Goal: Task Accomplishment & Management: Use online tool/utility

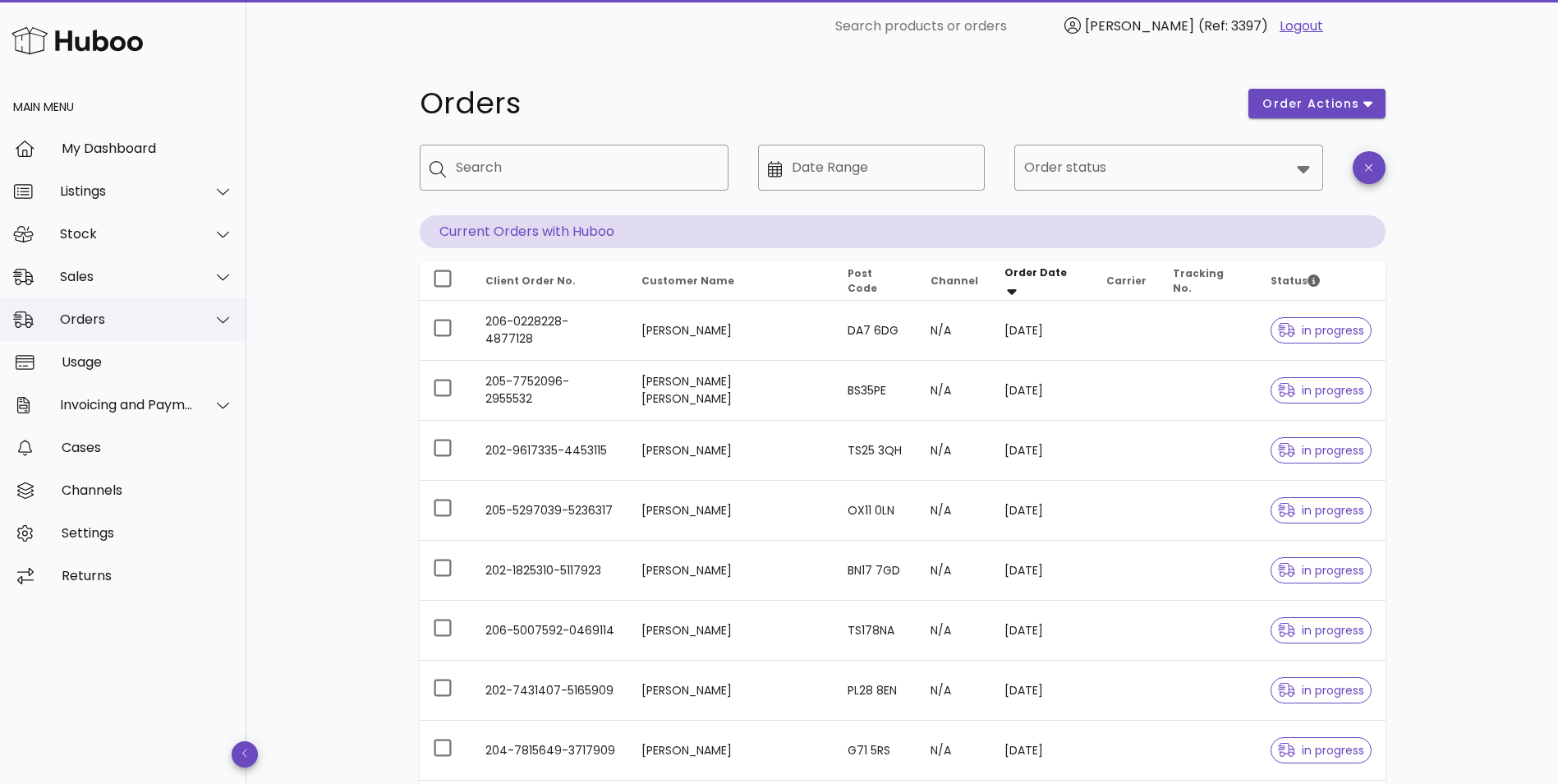
click at [98, 331] on div "Orders" at bounding box center [123, 319] width 246 height 43
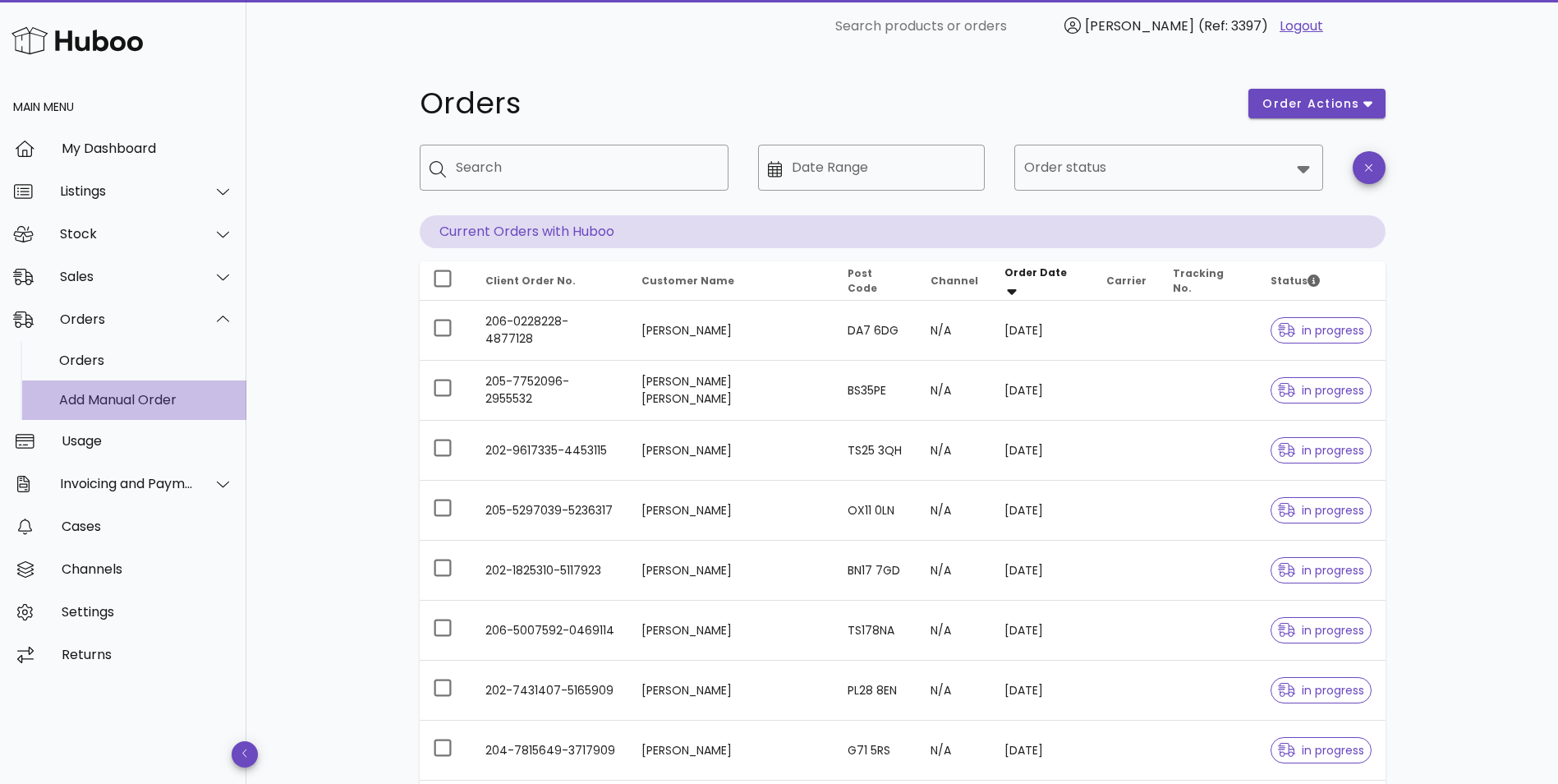
click at [98, 410] on div "Add Manual Order" at bounding box center [146, 399] width 174 height 35
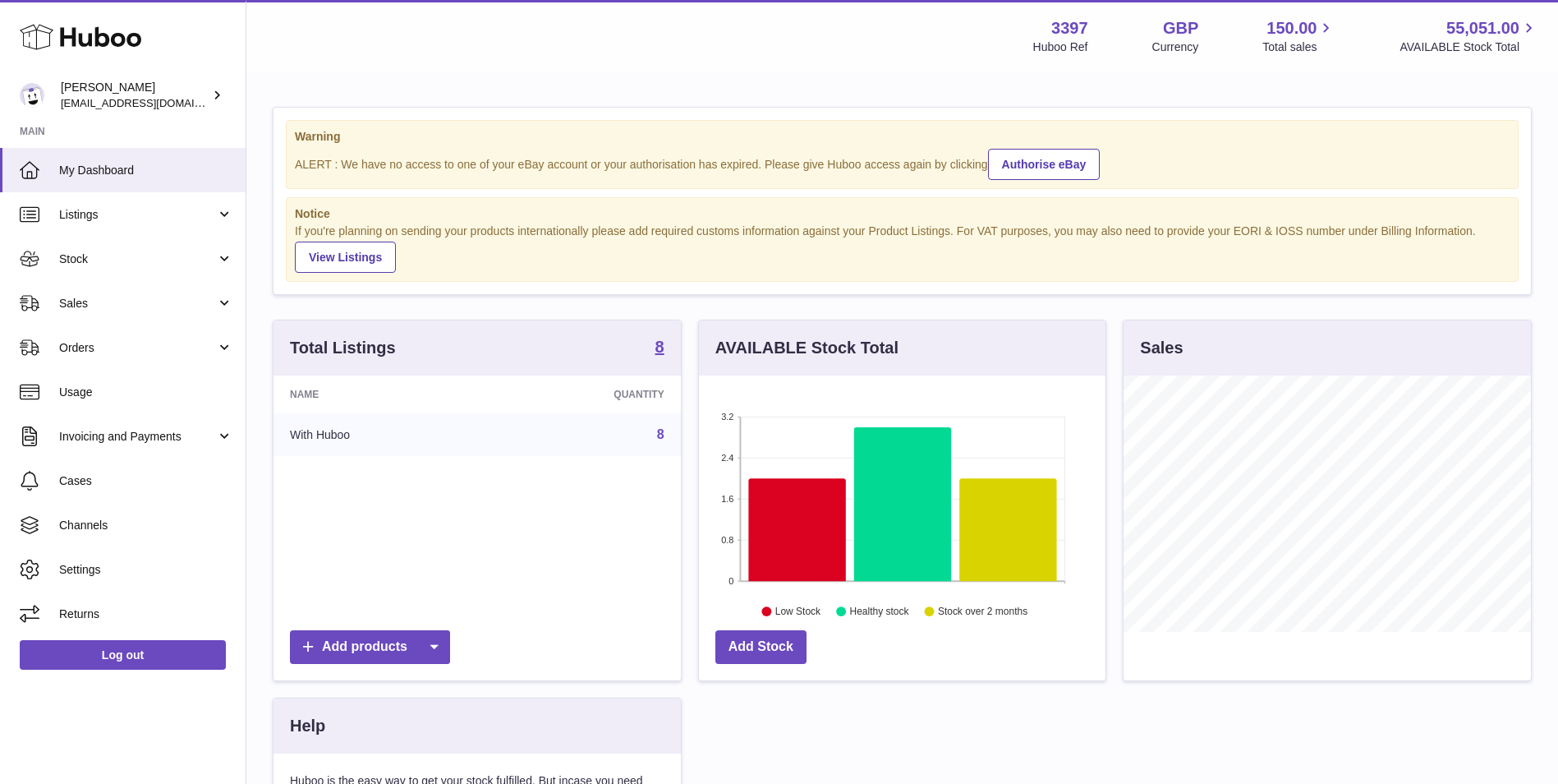
scroll to position [256, 407]
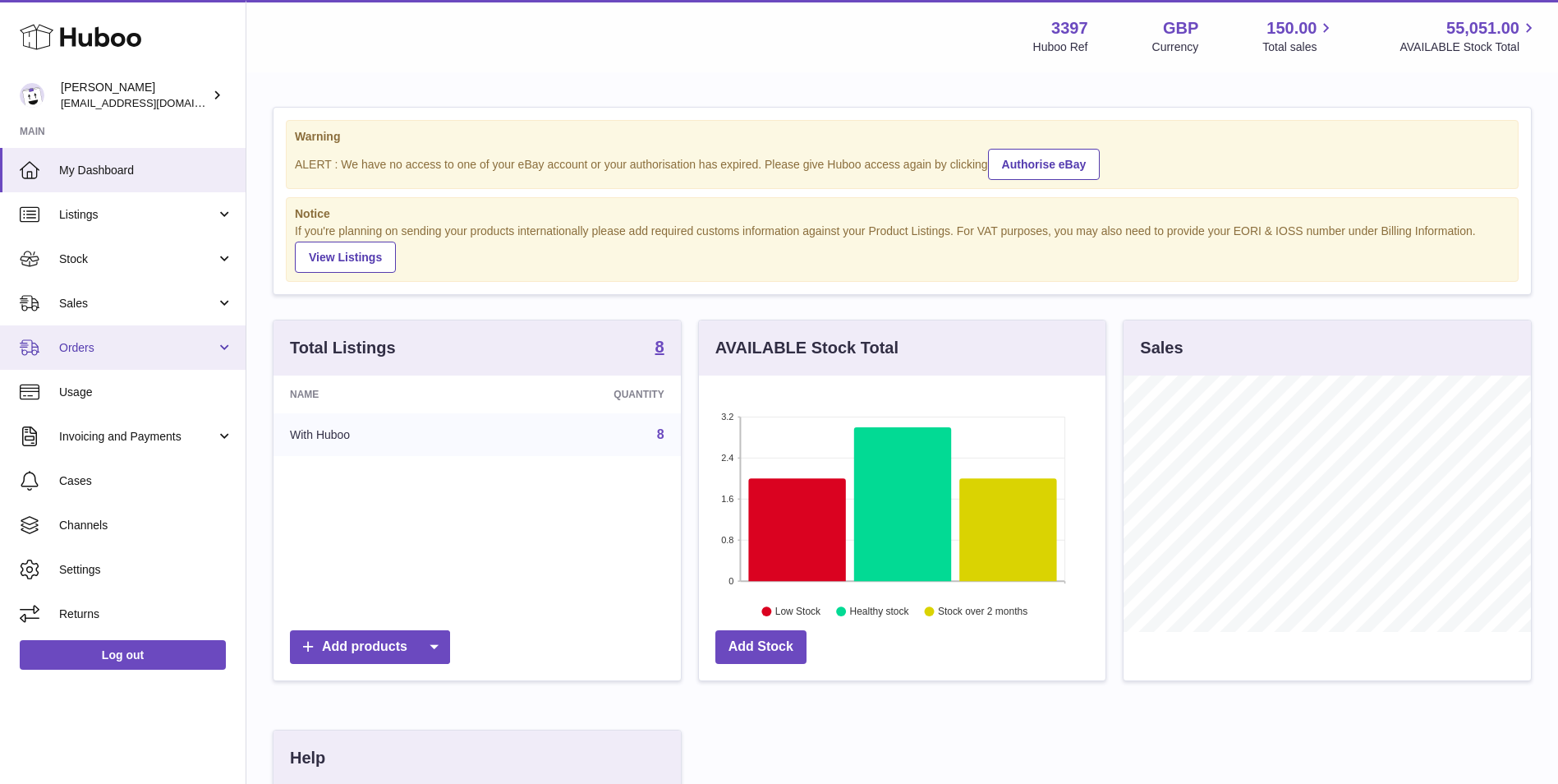
click at [85, 366] on link "Orders" at bounding box center [123, 347] width 246 height 44
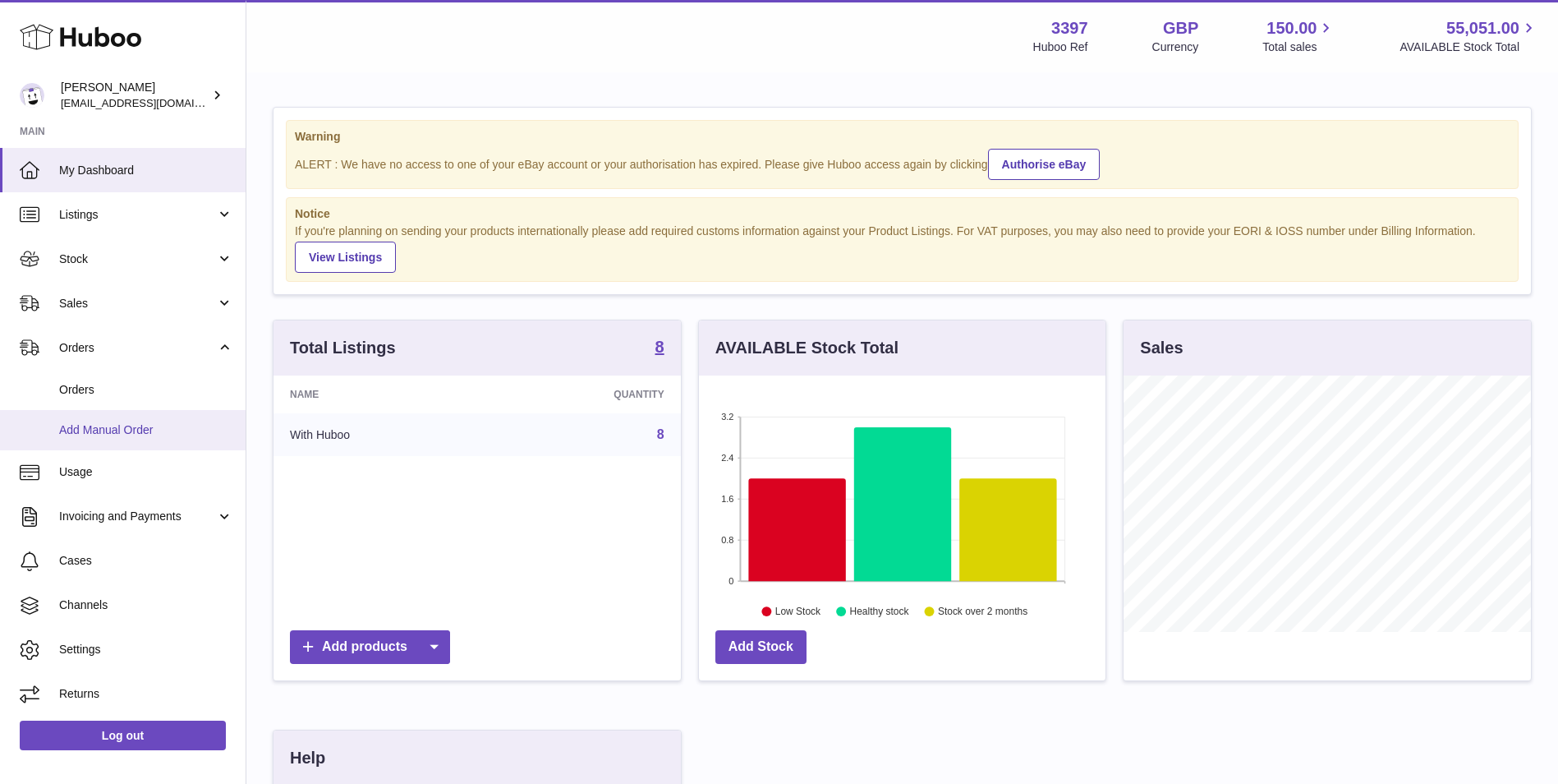
click at [82, 422] on span "Add Manual Order" at bounding box center [146, 430] width 174 height 16
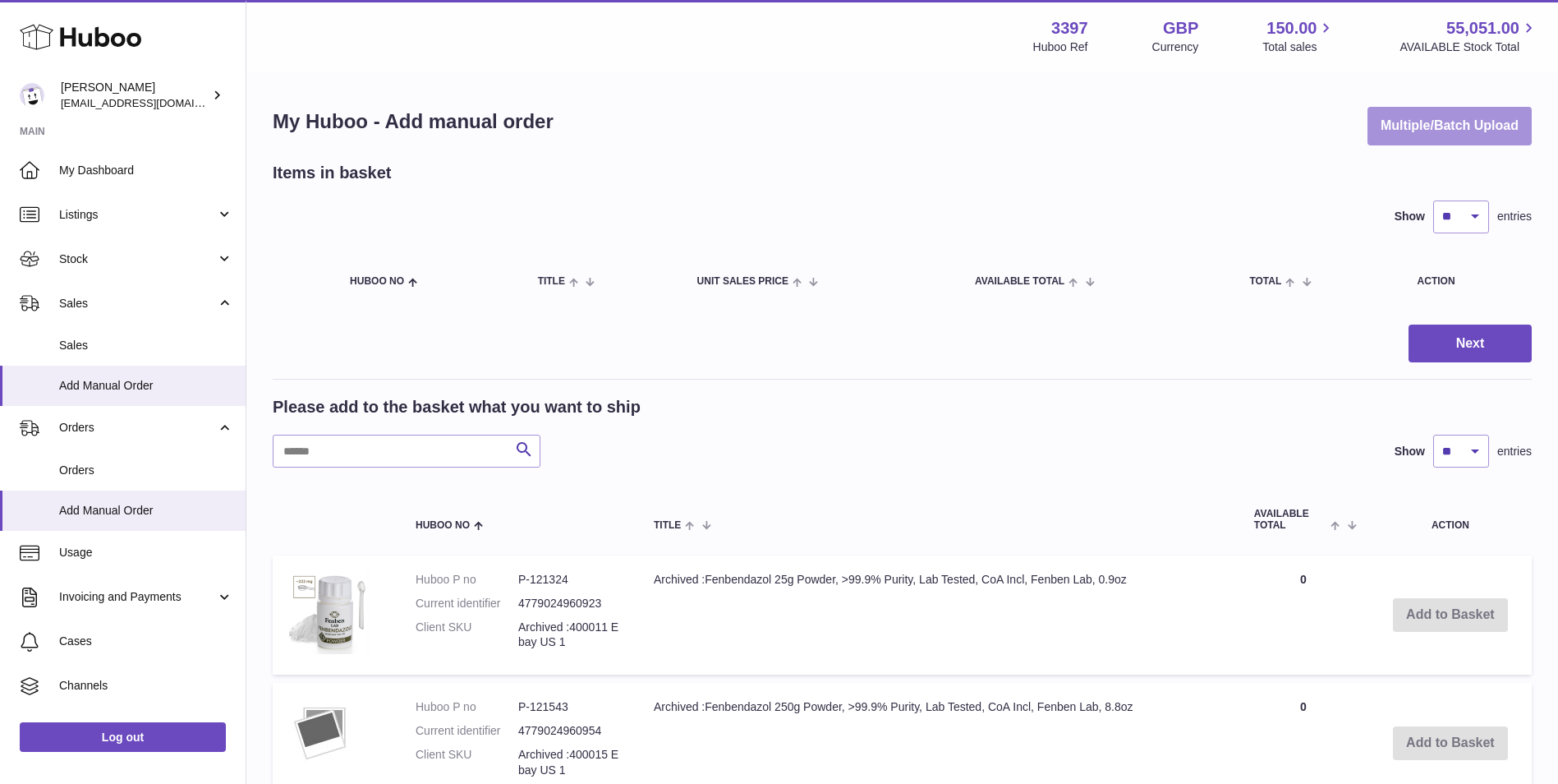
click at [1488, 125] on button "Multiple/Batch Upload" at bounding box center [1450, 126] width 164 height 39
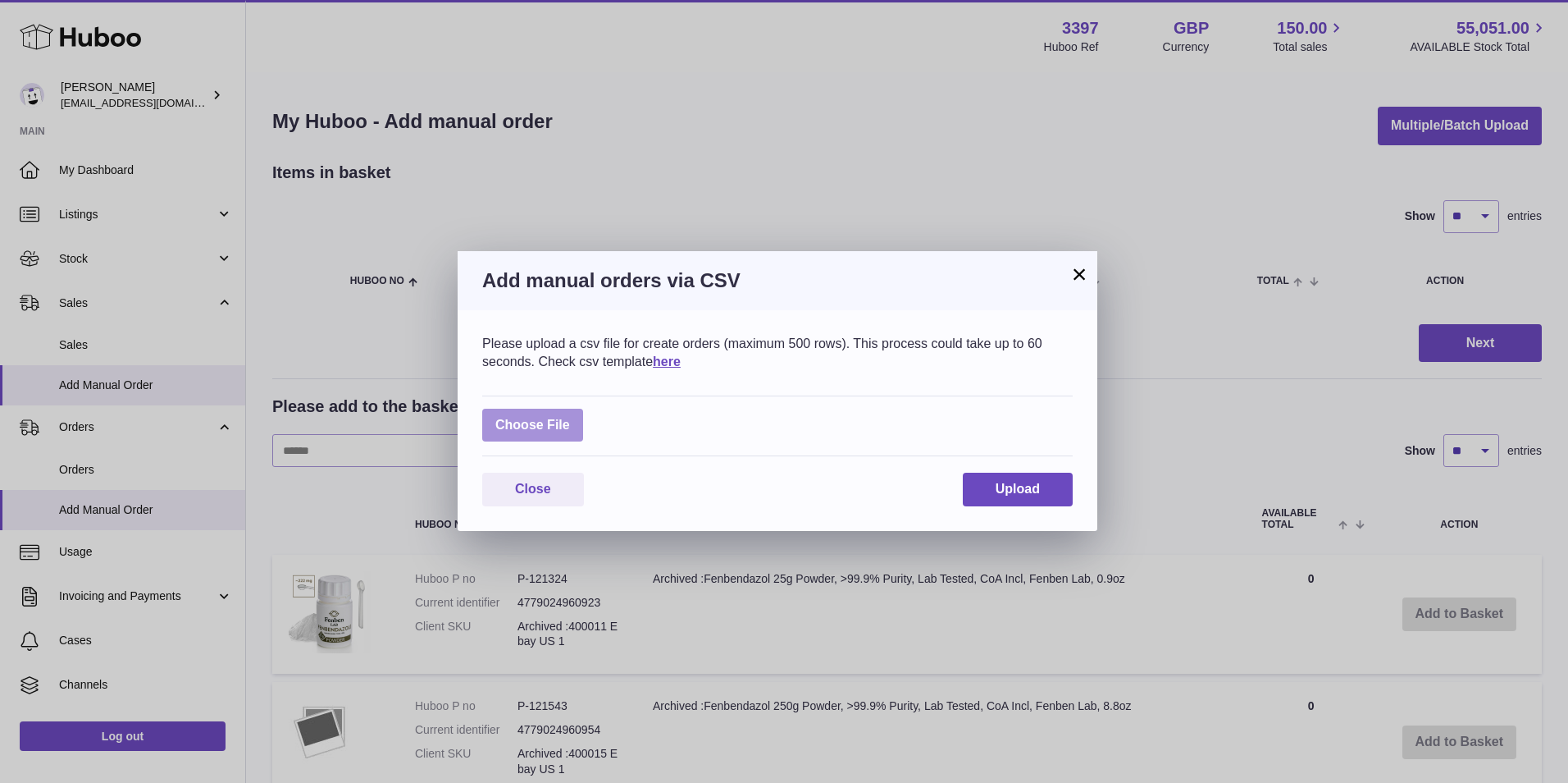
click at [562, 425] on label at bounding box center [532, 425] width 101 height 34
click at [570, 417] on input "file" at bounding box center [570, 416] width 1 height 1
type input "**********"
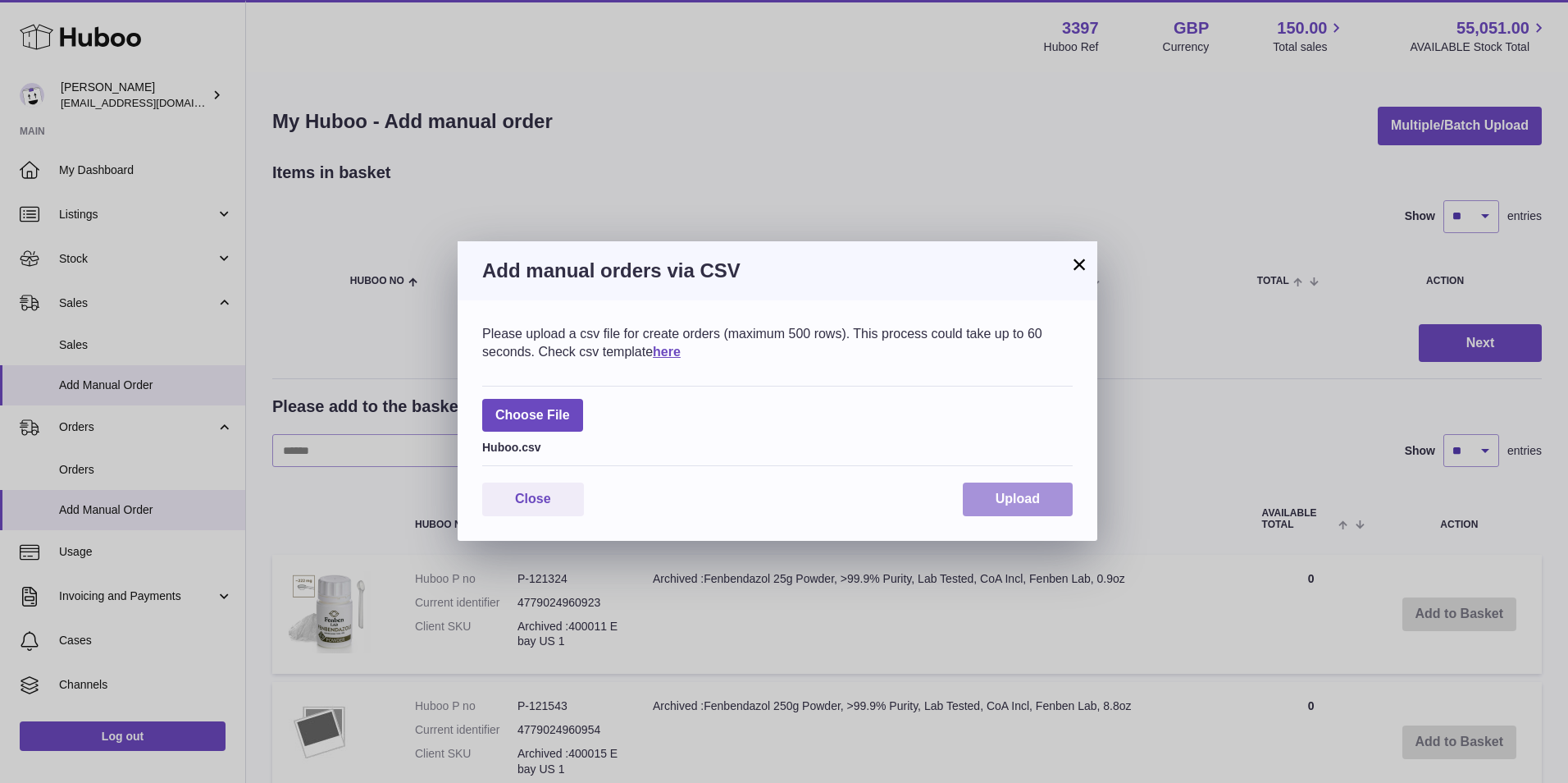
click at [991, 504] on button "Upload" at bounding box center [1017, 499] width 110 height 34
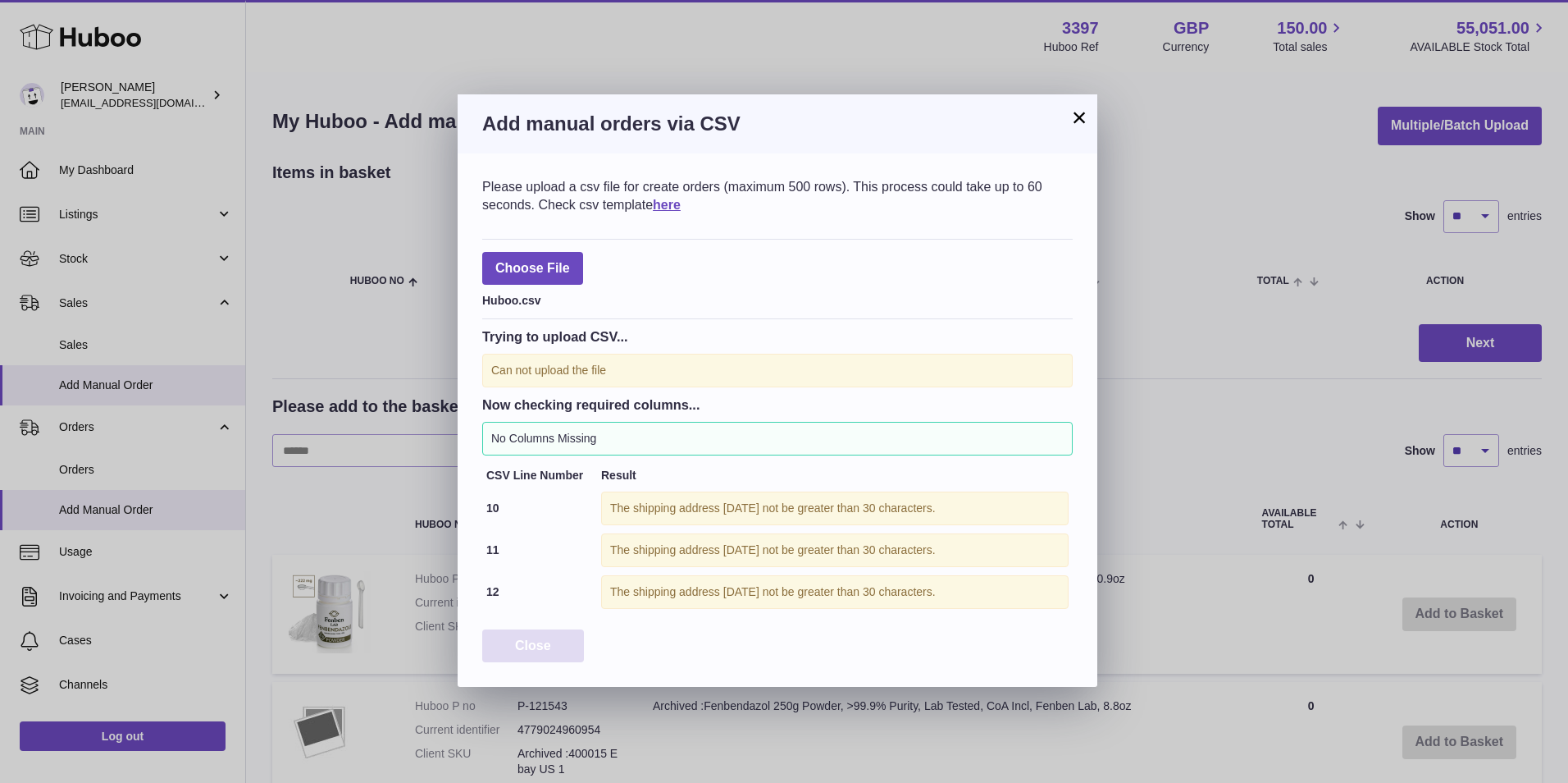
click at [535, 650] on span "Close" at bounding box center [533, 645] width 36 height 14
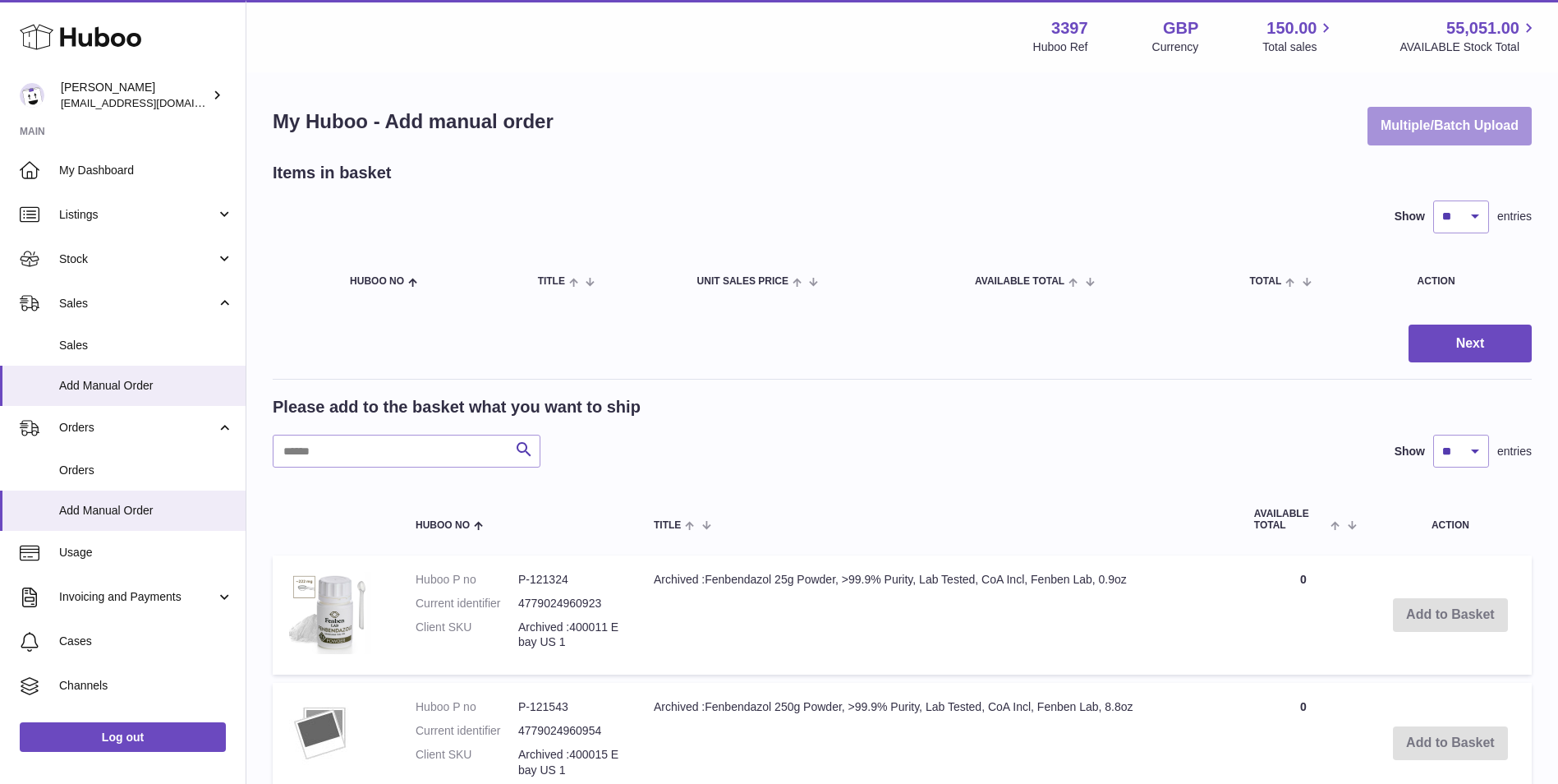
click at [1406, 132] on button "Multiple/Batch Upload" at bounding box center [1450, 126] width 164 height 39
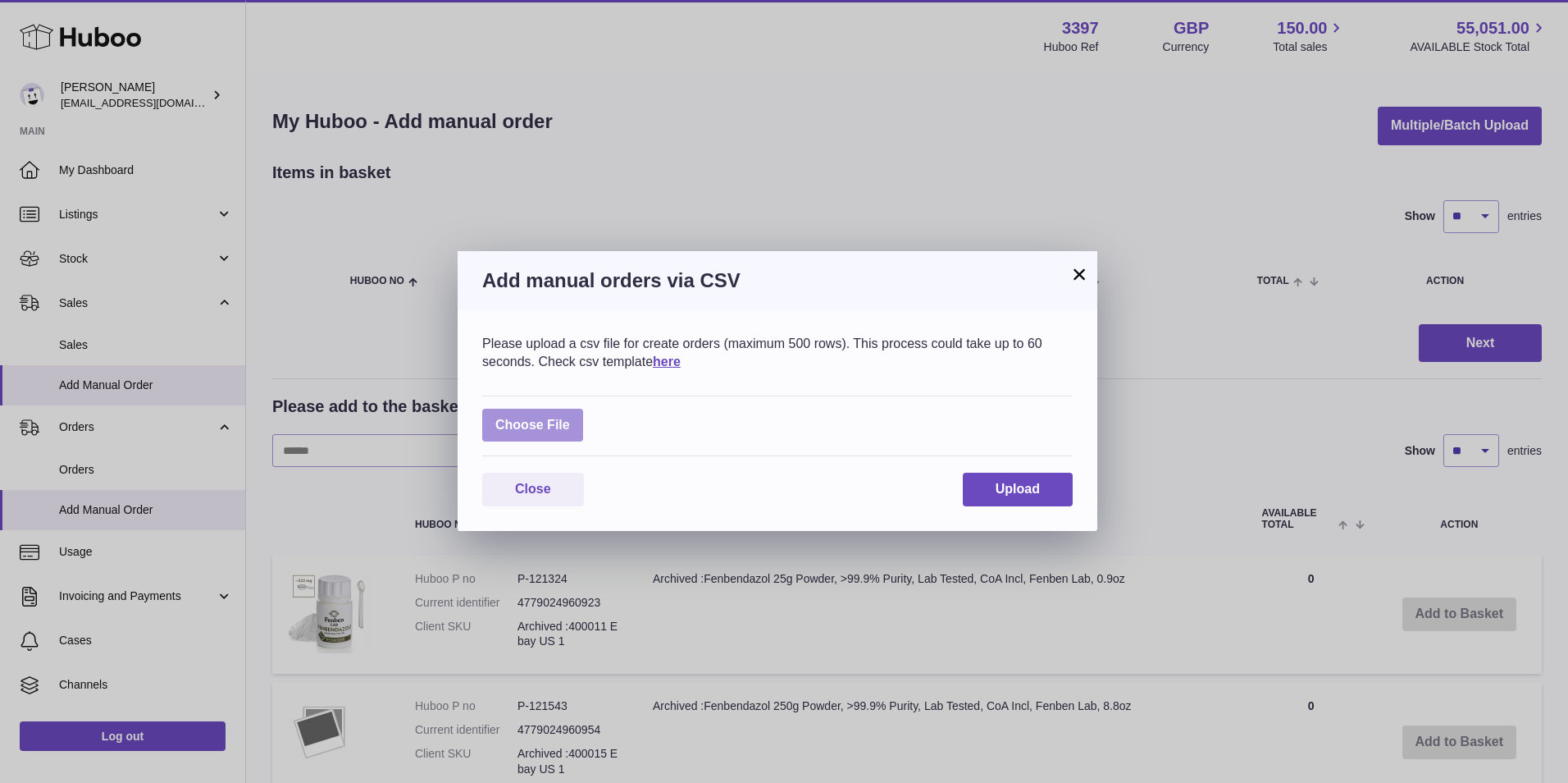
click at [526, 422] on label at bounding box center [532, 425] width 101 height 34
click at [570, 417] on input "file" at bounding box center [570, 416] width 1 height 1
type input "**********"
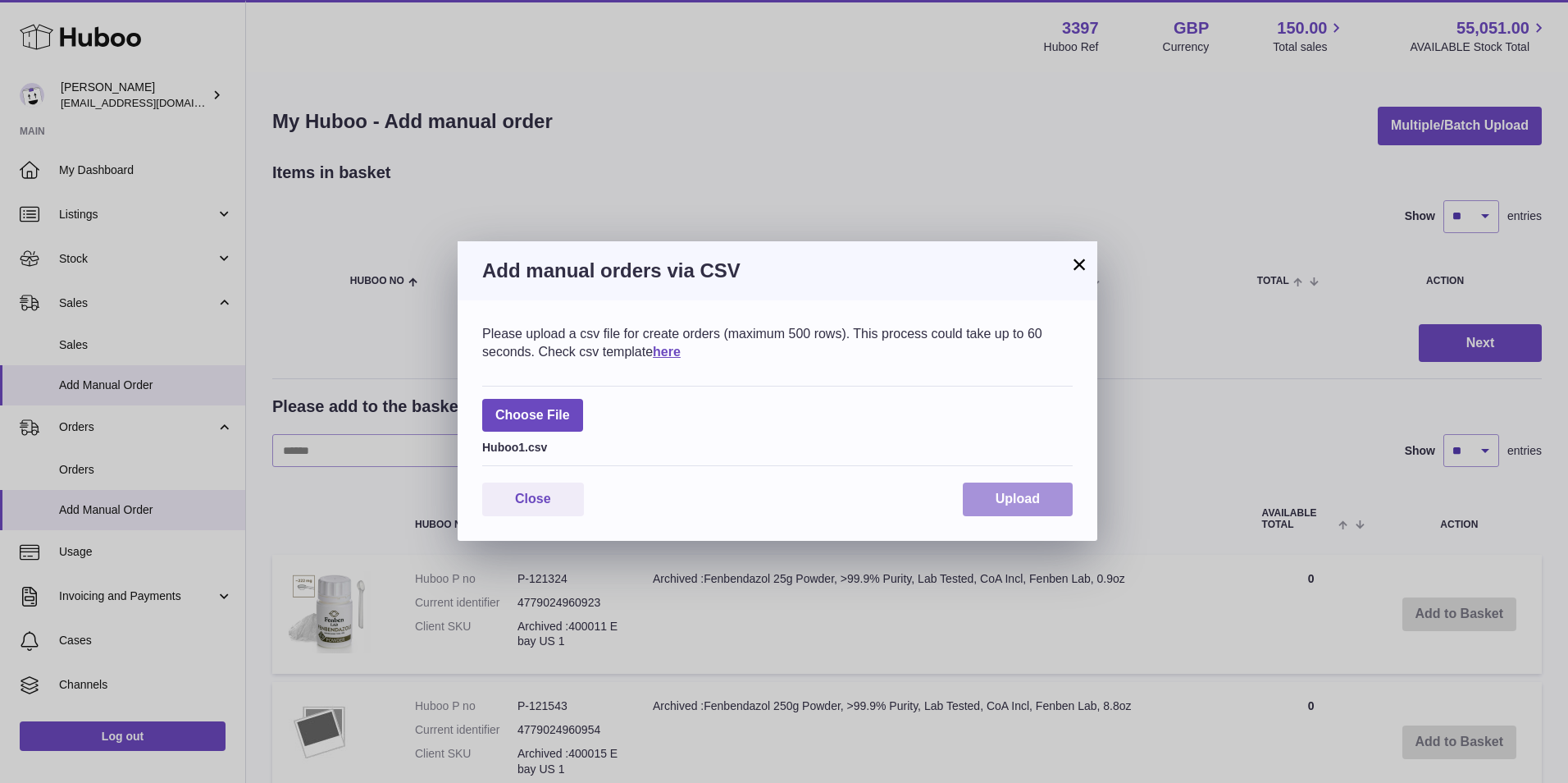
click at [1041, 498] on button "Upload" at bounding box center [1017, 499] width 110 height 34
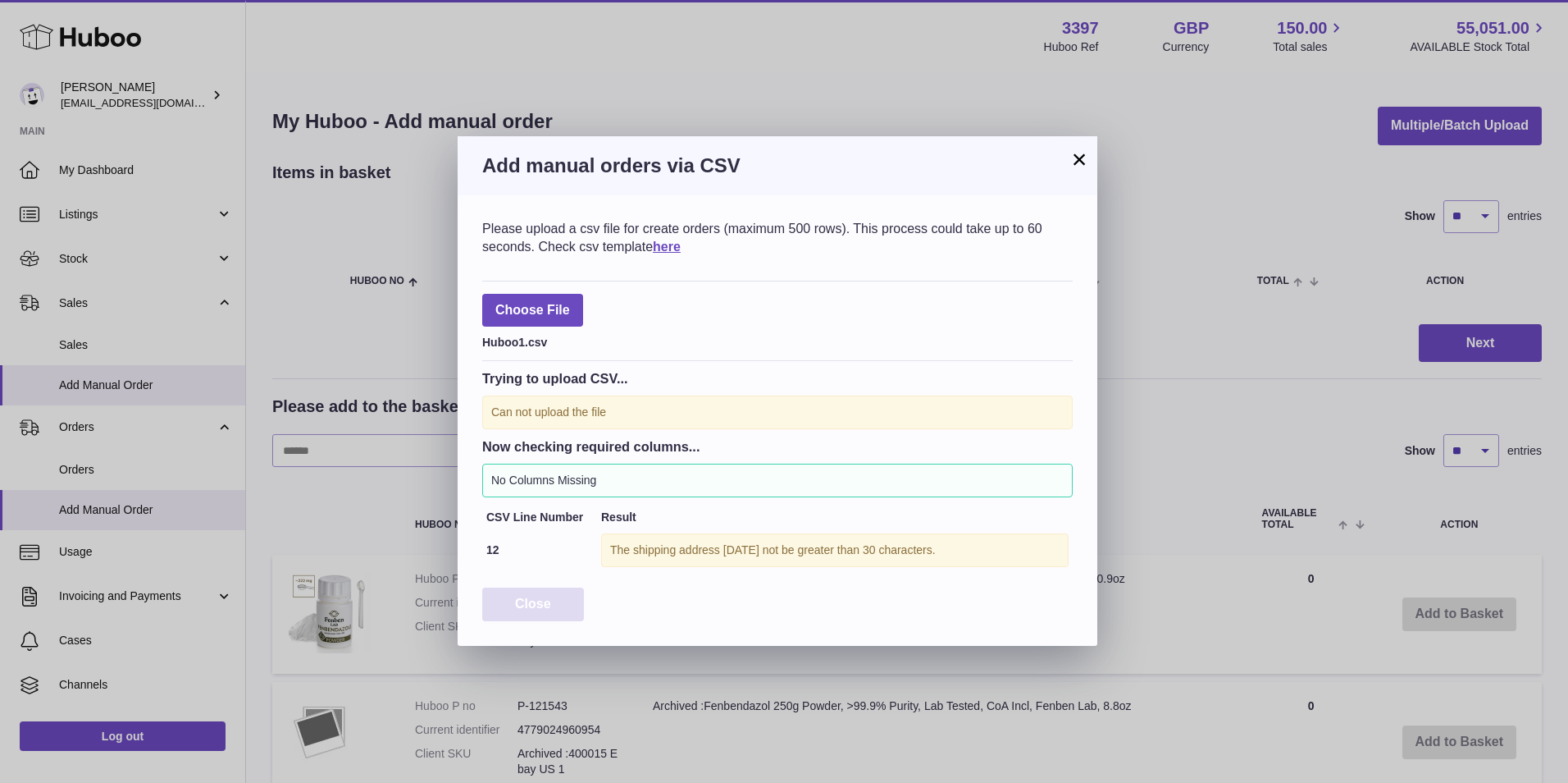
click at [530, 595] on button "Close" at bounding box center [533, 604] width 102 height 34
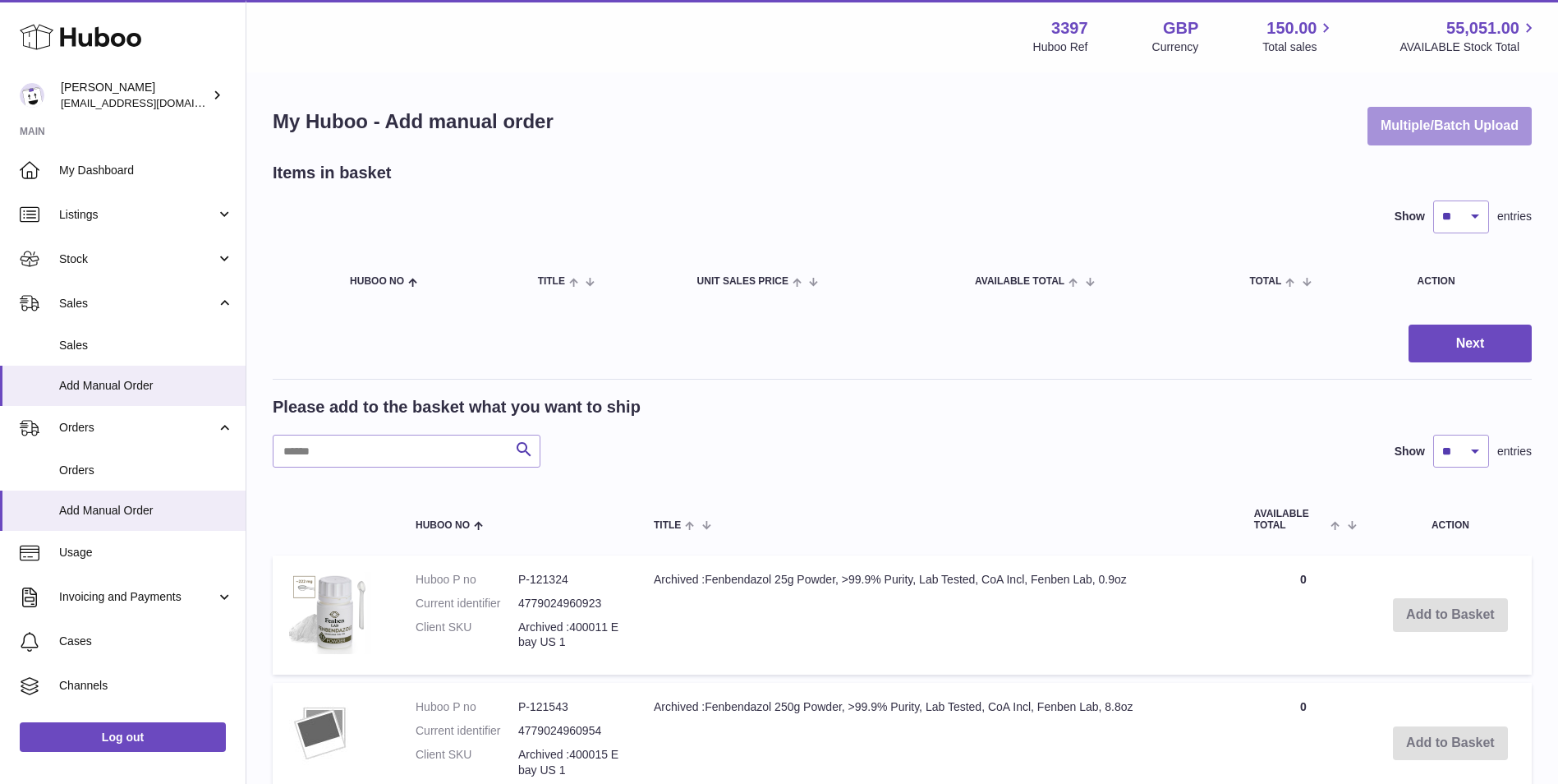
click at [1511, 128] on button "Multiple/Batch Upload" at bounding box center [1450, 126] width 164 height 39
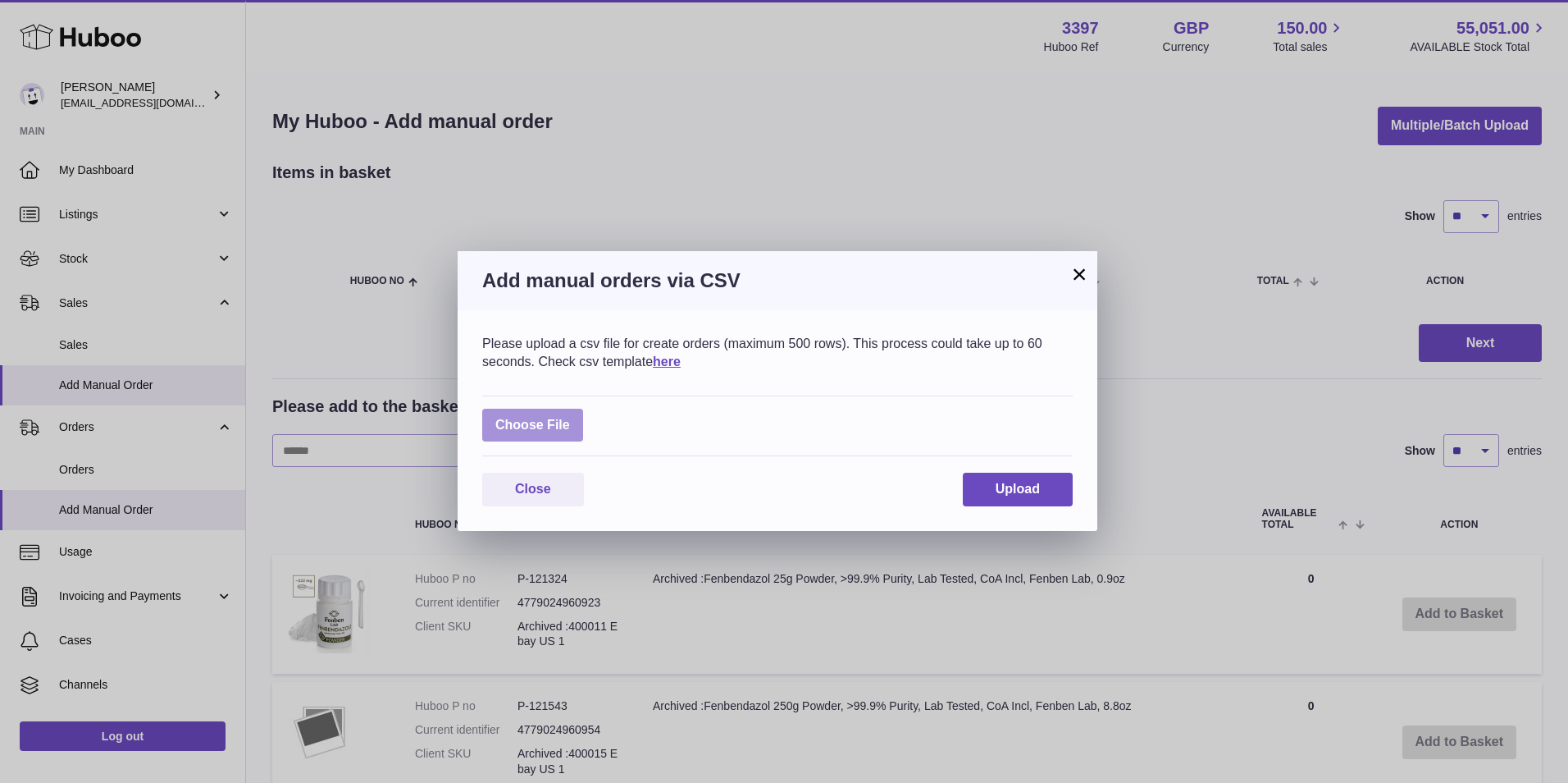
click at [549, 416] on label at bounding box center [532, 425] width 101 height 34
click at [570, 416] on input "file" at bounding box center [570, 416] width 1 height 1
type input "**********"
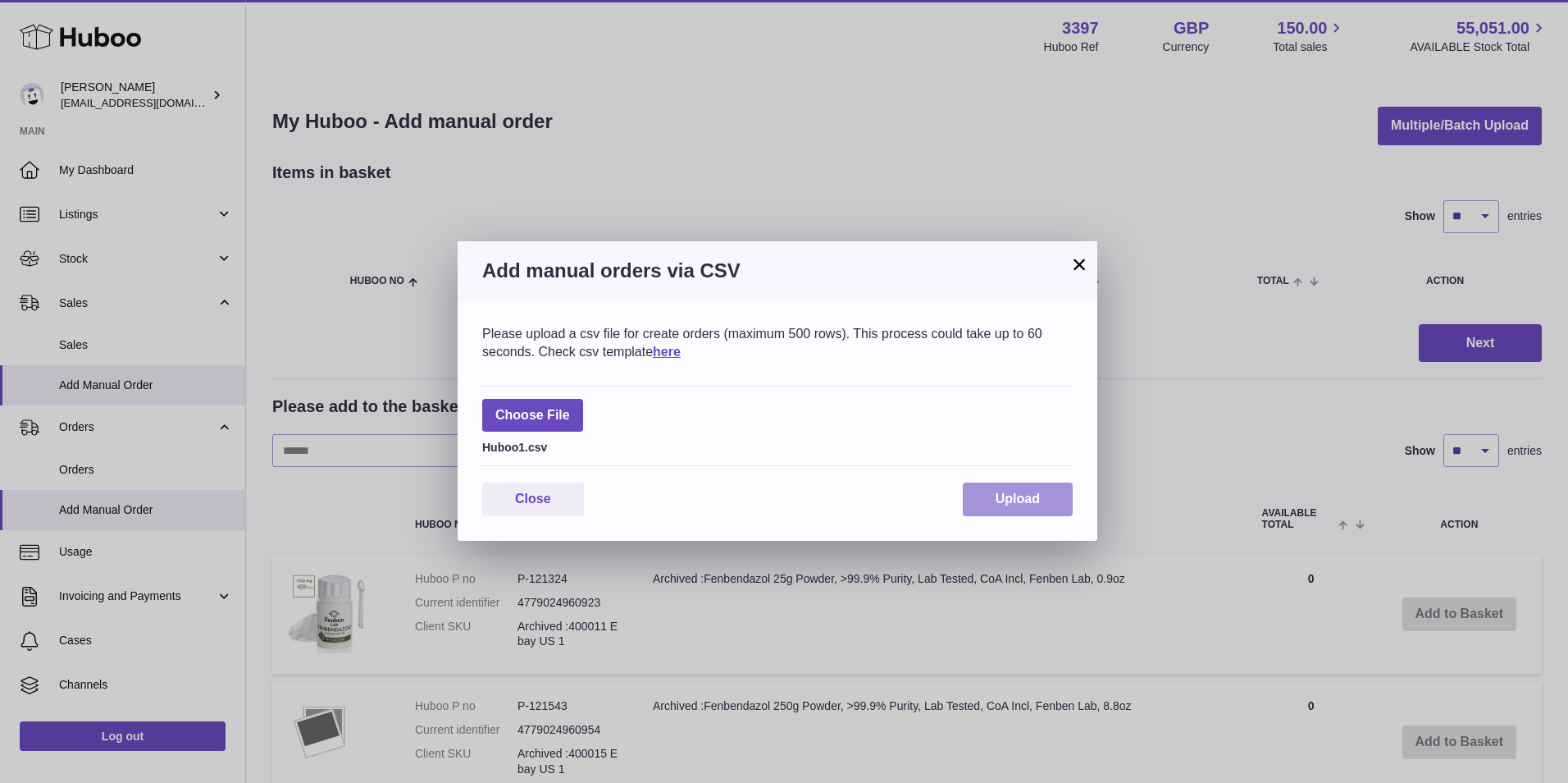
click at [990, 489] on button "Upload" at bounding box center [1017, 499] width 110 height 34
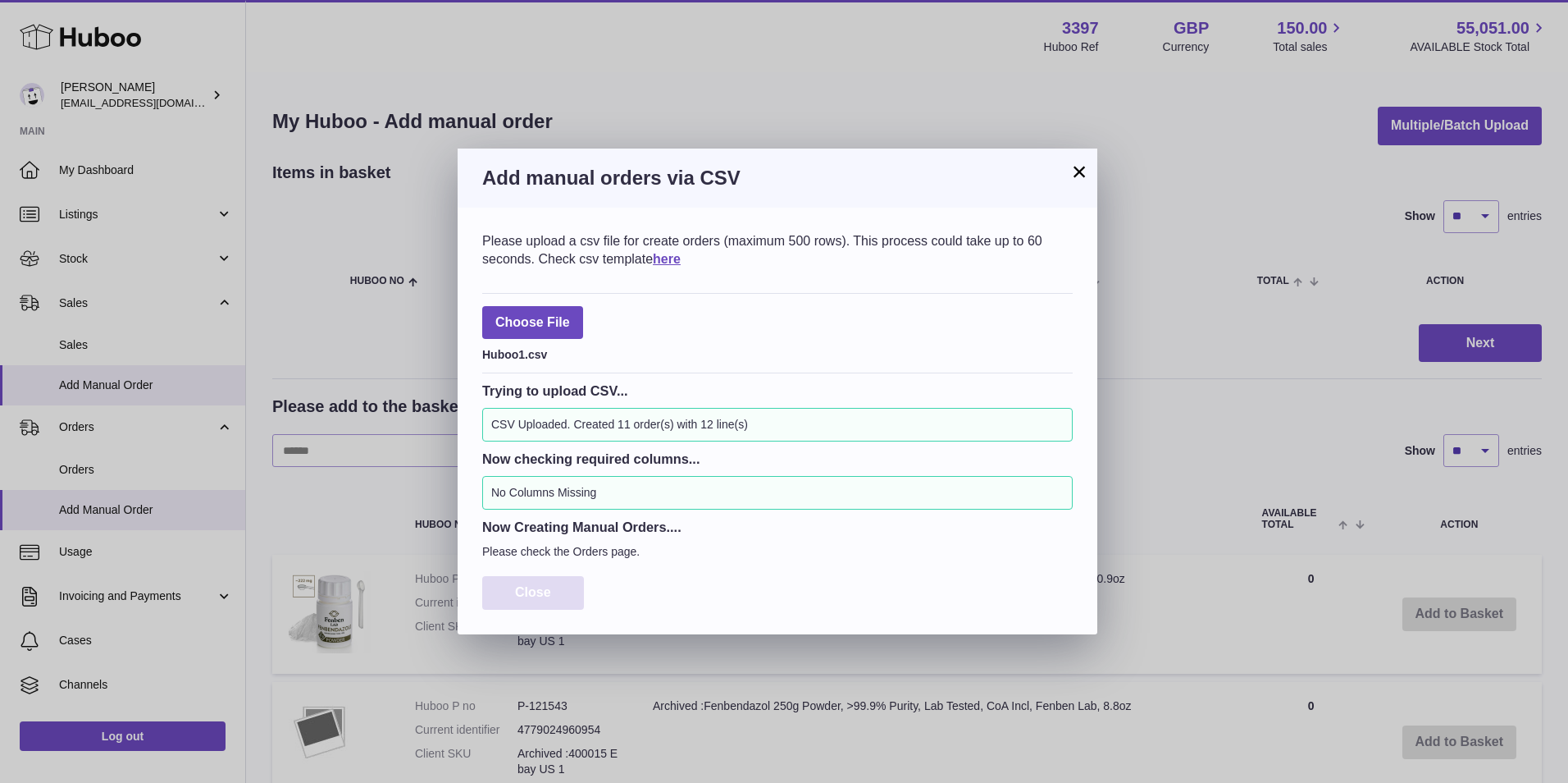
click at [534, 588] on span "Close" at bounding box center [533, 592] width 36 height 14
